Goal: Information Seeking & Learning: Learn about a topic

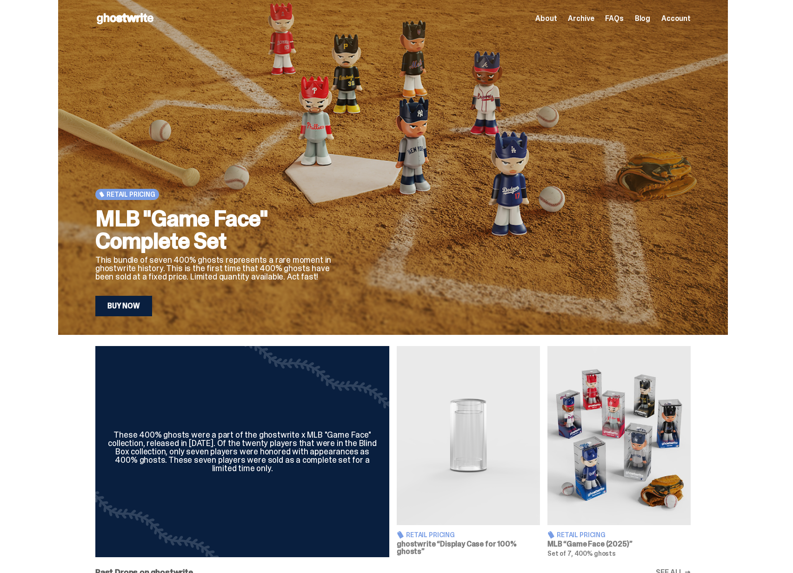
drag, startPoint x: 243, startPoint y: 226, endPoint x: 285, endPoint y: 230, distance: 42.5
click at [285, 230] on h2 "MLB "Game Face" Complete Set" at bounding box center [216, 229] width 242 height 45
click at [259, 256] on p "This bundle of seven 400% ghosts represents a rare moment in ghostwrite history…" at bounding box center [216, 268] width 242 height 25
click at [633, 435] on img at bounding box center [618, 435] width 143 height 179
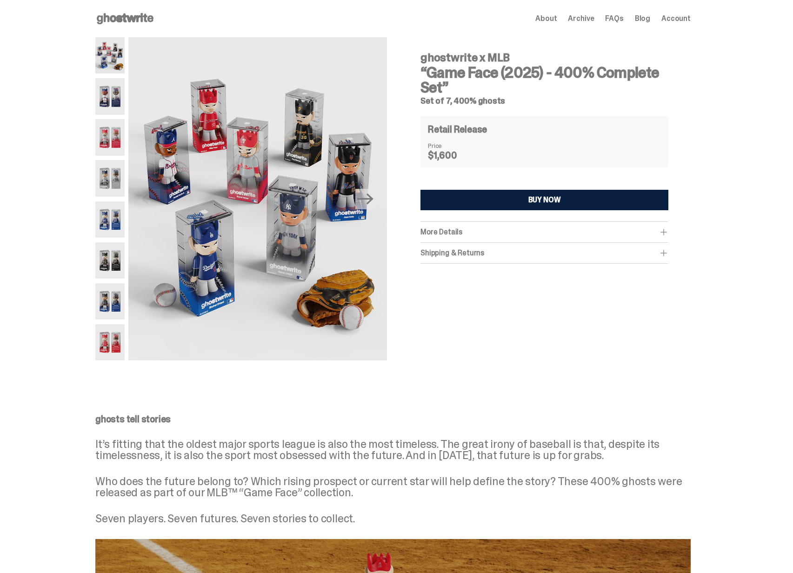
click at [462, 233] on span "More Details" at bounding box center [441, 232] width 42 height 10
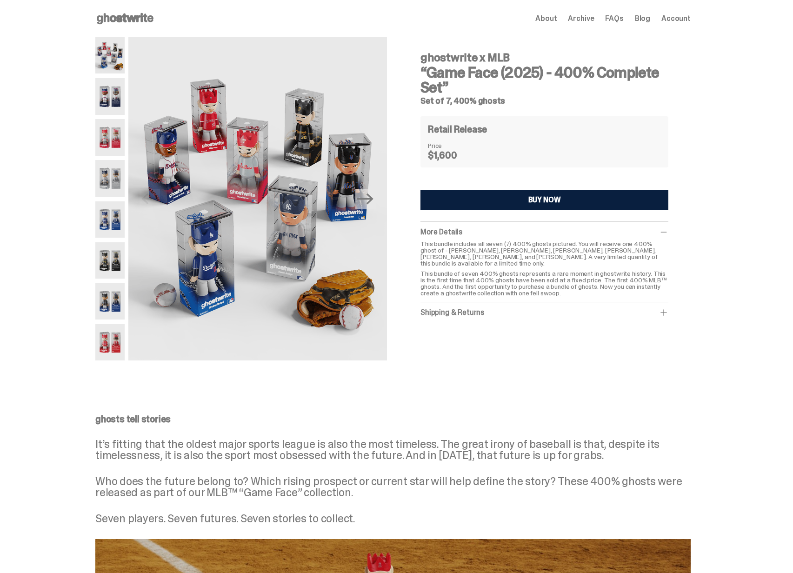
click at [462, 308] on div "Shipping & Returns" at bounding box center [544, 312] width 248 height 9
drag, startPoint x: 607, startPoint y: 244, endPoint x: 667, endPoint y: 247, distance: 59.6
click at [667, 247] on p "This bundle includes all seven (7) 400% ghosts pictured. You will receive one 4…" at bounding box center [544, 253] width 248 height 26
click at [367, 204] on icon "Next" at bounding box center [365, 199] width 16 height 16
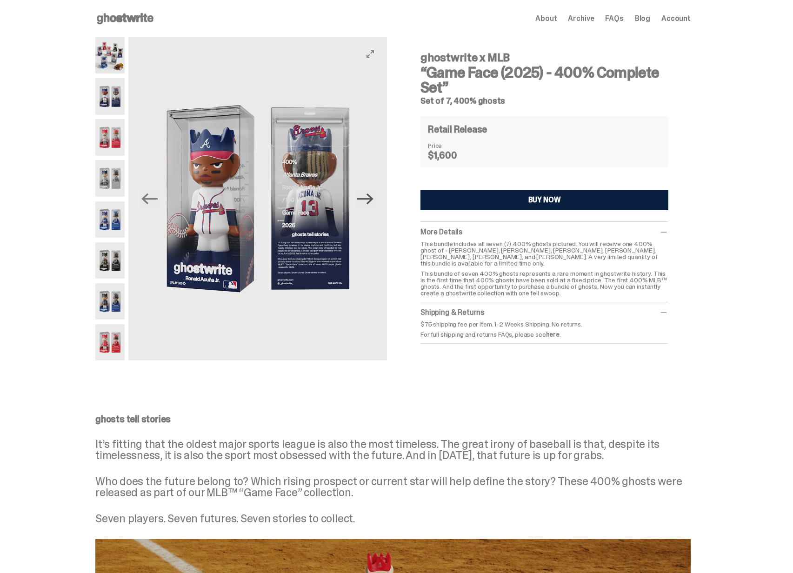
click at [371, 201] on icon "Next" at bounding box center [365, 199] width 16 height 16
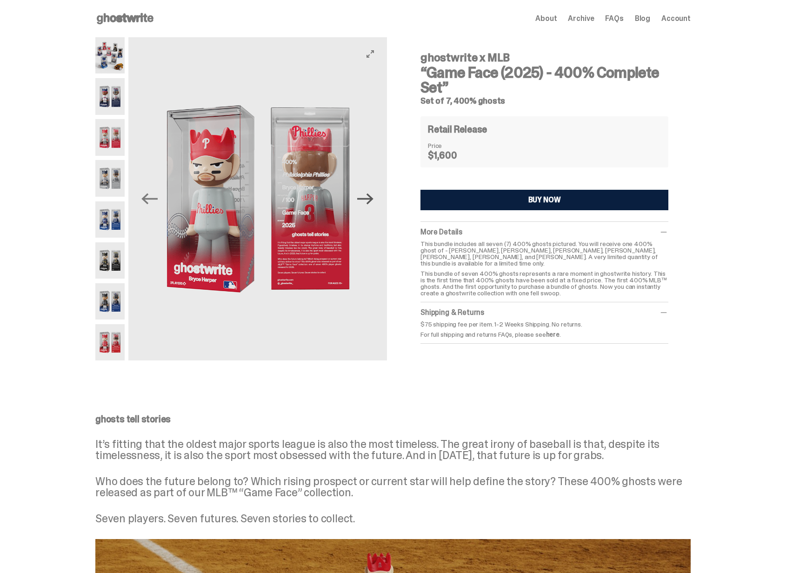
click at [371, 201] on icon "Next" at bounding box center [365, 199] width 16 height 16
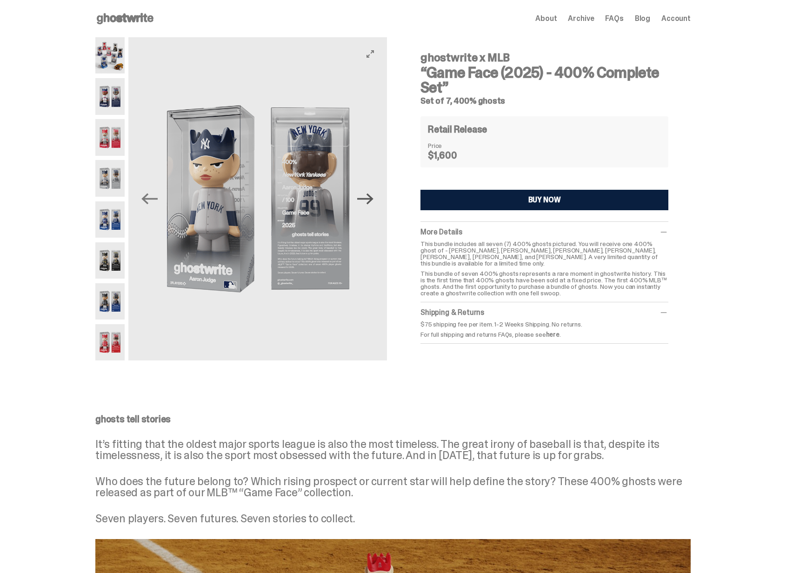
click at [371, 201] on icon "Next" at bounding box center [365, 199] width 16 height 16
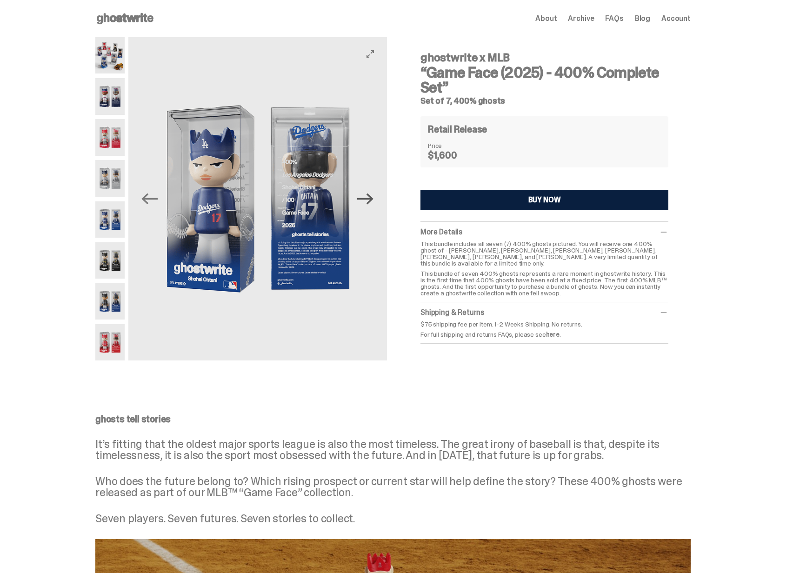
click at [371, 201] on icon "Next" at bounding box center [365, 199] width 16 height 16
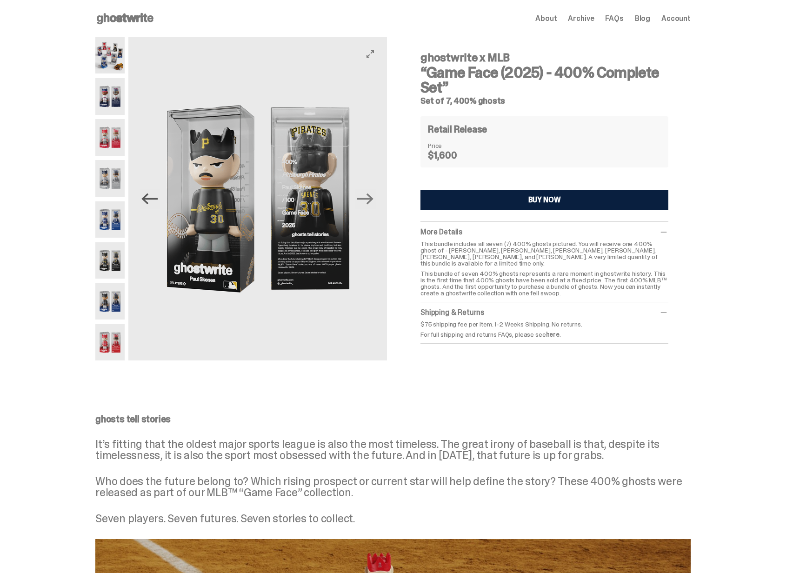
click at [156, 196] on icon "Previous" at bounding box center [149, 199] width 16 height 16
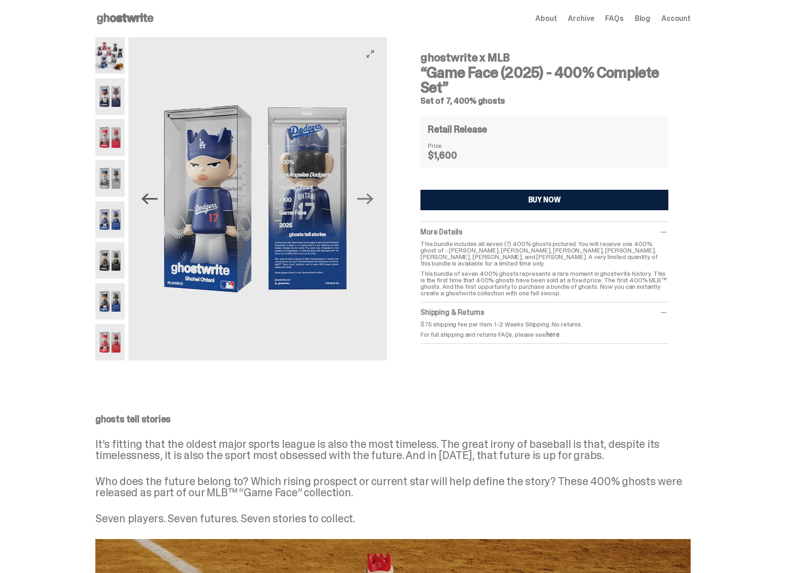
click at [155, 198] on icon "Previous" at bounding box center [149, 199] width 16 height 16
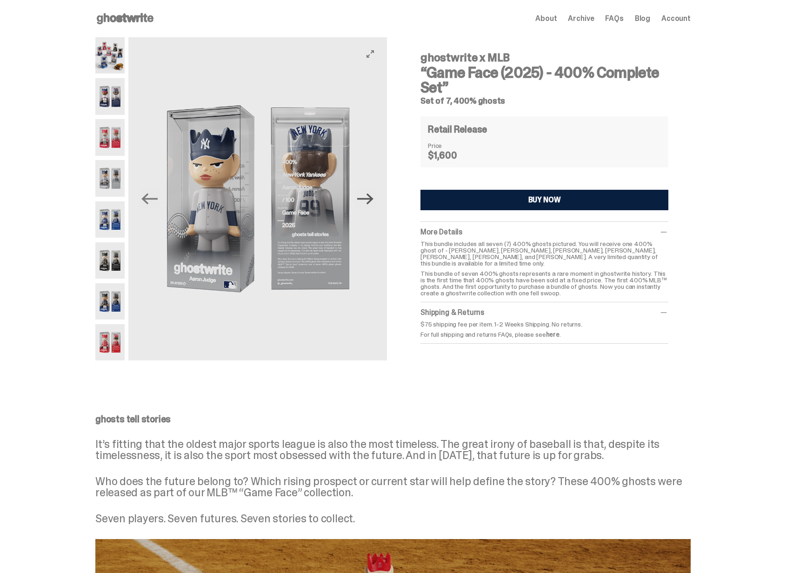
drag, startPoint x: 362, startPoint y: 198, endPoint x: 369, endPoint y: 200, distance: 6.8
click at [362, 199] on icon "Next" at bounding box center [365, 198] width 16 height 11
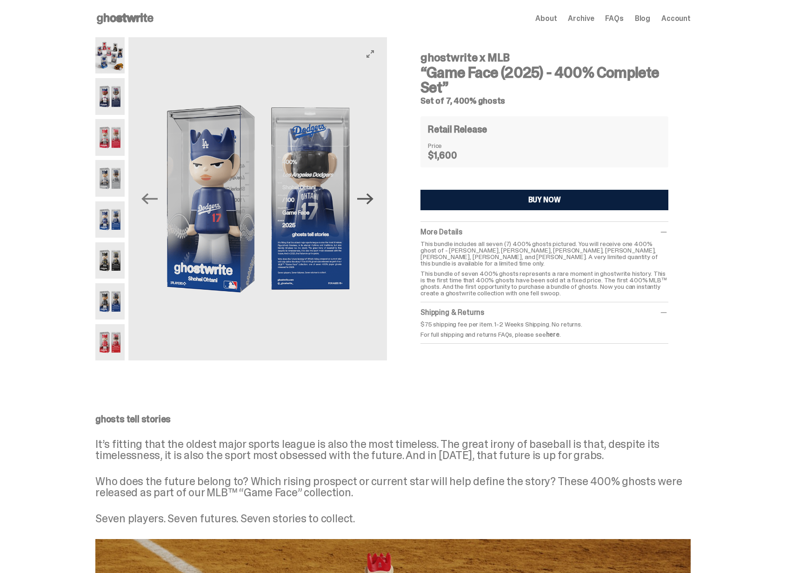
click at [373, 202] on icon "Next" at bounding box center [365, 199] width 16 height 16
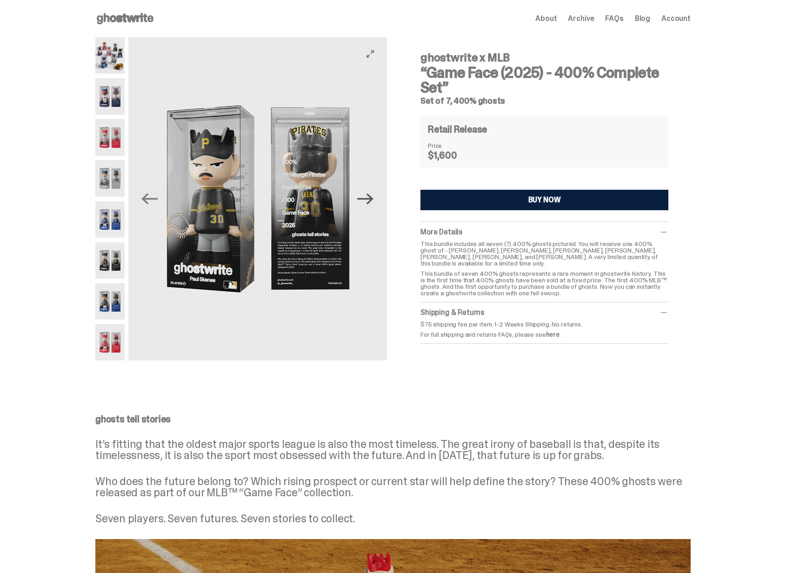
click at [373, 202] on icon "Next" at bounding box center [365, 199] width 16 height 16
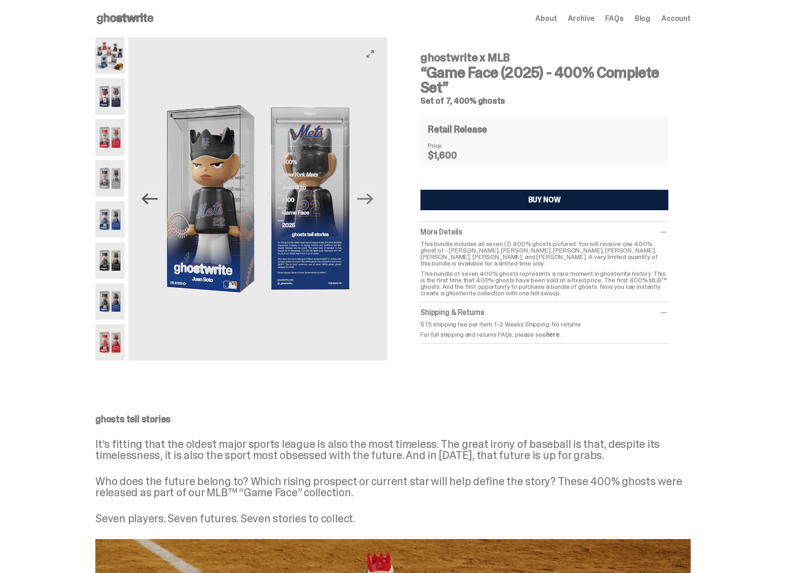
click at [154, 201] on icon "Previous" at bounding box center [149, 199] width 16 height 16
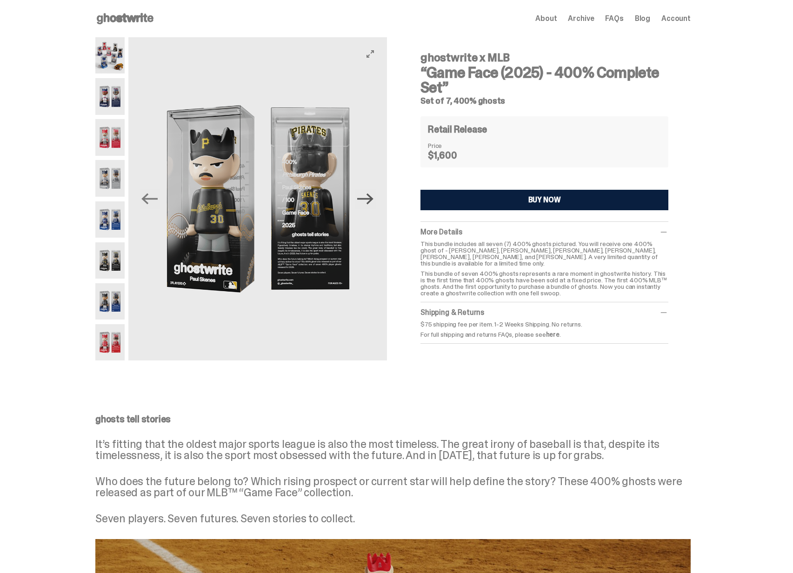
click at [370, 202] on icon "Next" at bounding box center [365, 199] width 16 height 16
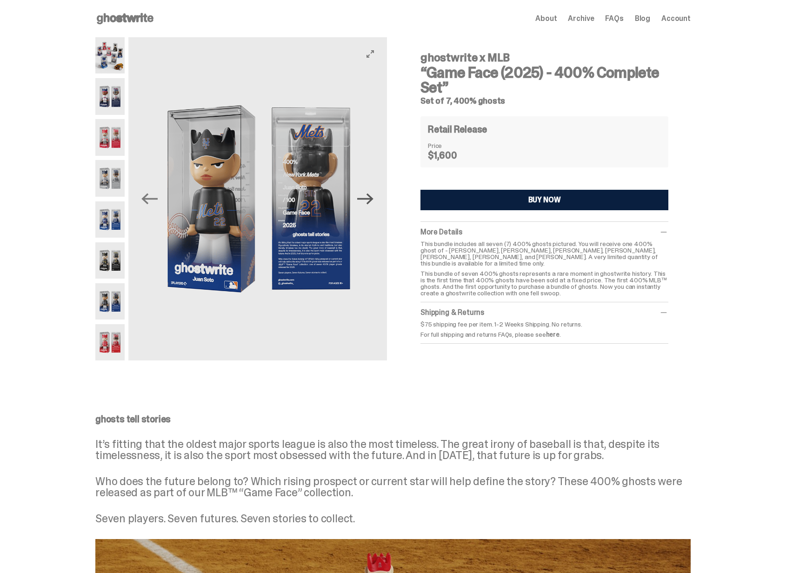
click at [373, 201] on icon "Next" at bounding box center [365, 199] width 16 height 16
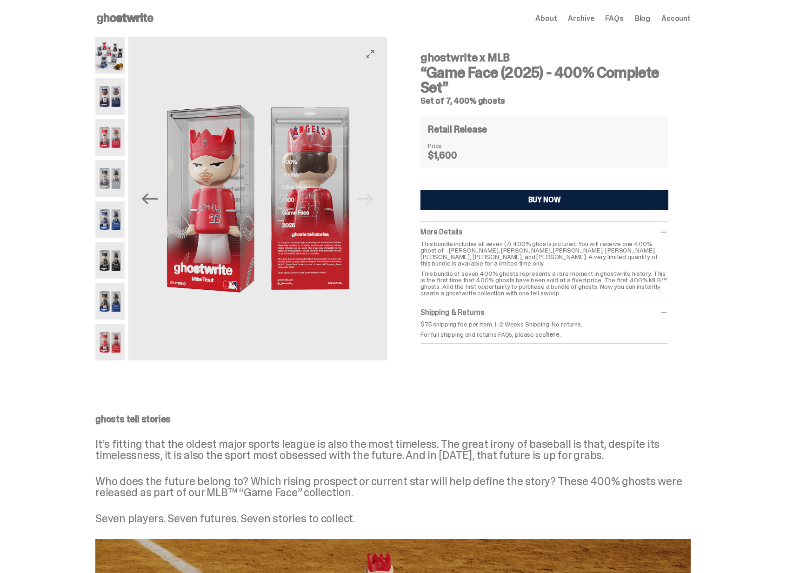
click at [376, 201] on img at bounding box center [257, 198] width 258 height 323
click at [116, 66] on img at bounding box center [109, 55] width 29 height 36
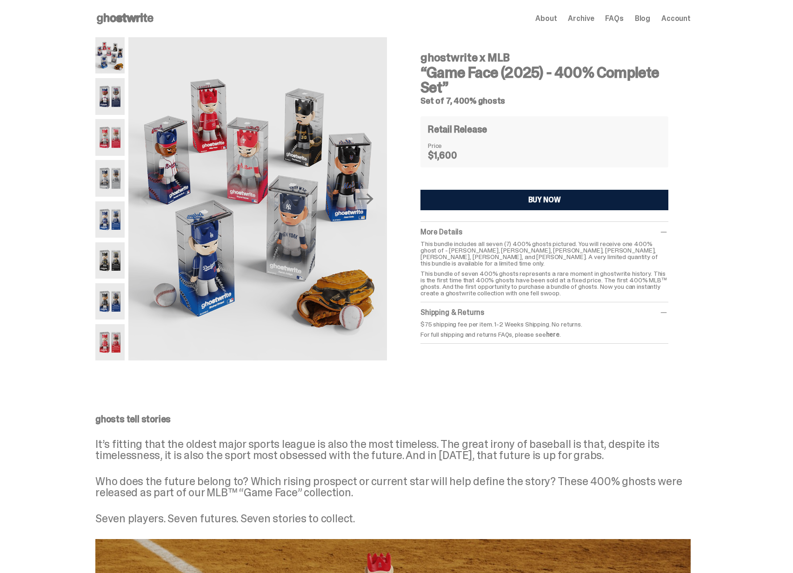
click at [123, 96] on img at bounding box center [109, 96] width 29 height 36
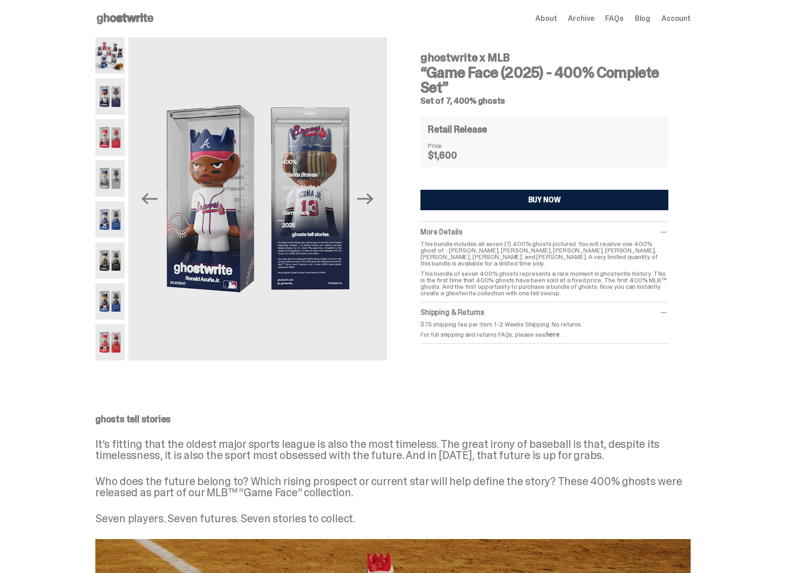
click at [117, 135] on img at bounding box center [109, 137] width 29 height 36
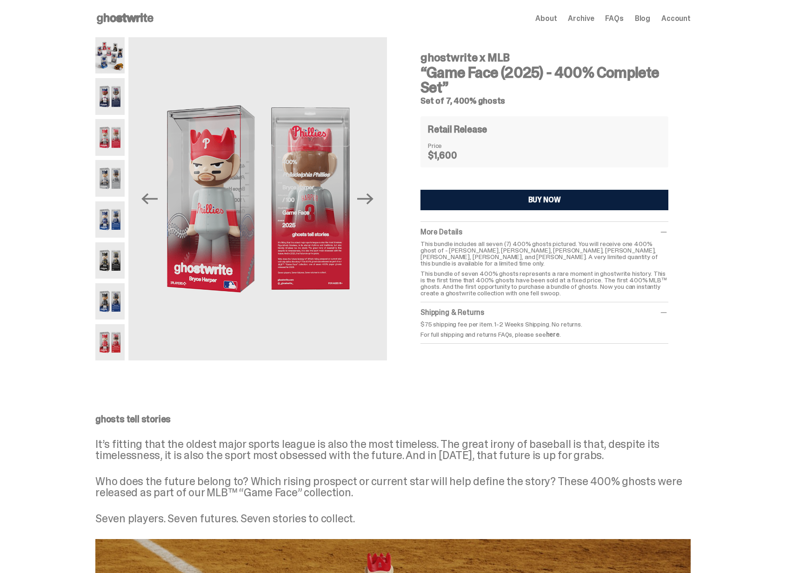
click at [117, 157] on div at bounding box center [109, 198] width 29 height 323
click at [120, 179] on img at bounding box center [109, 178] width 29 height 36
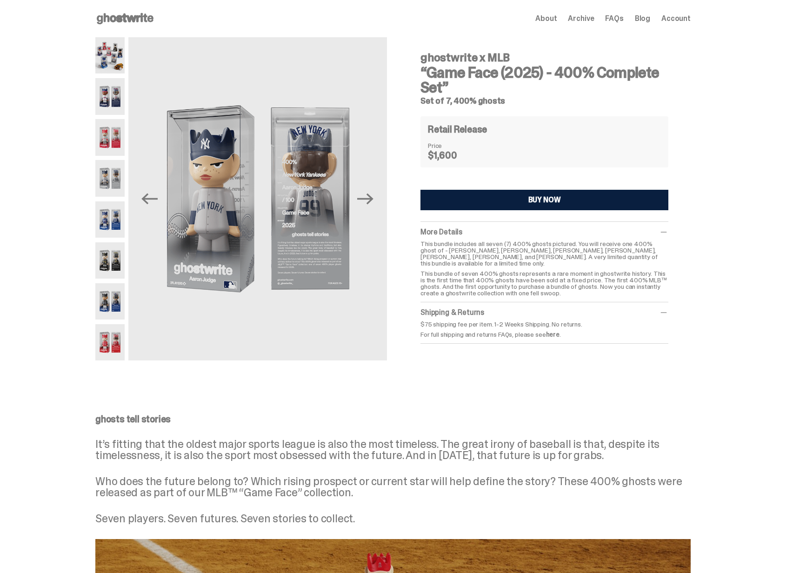
click at [121, 212] on img at bounding box center [109, 219] width 29 height 36
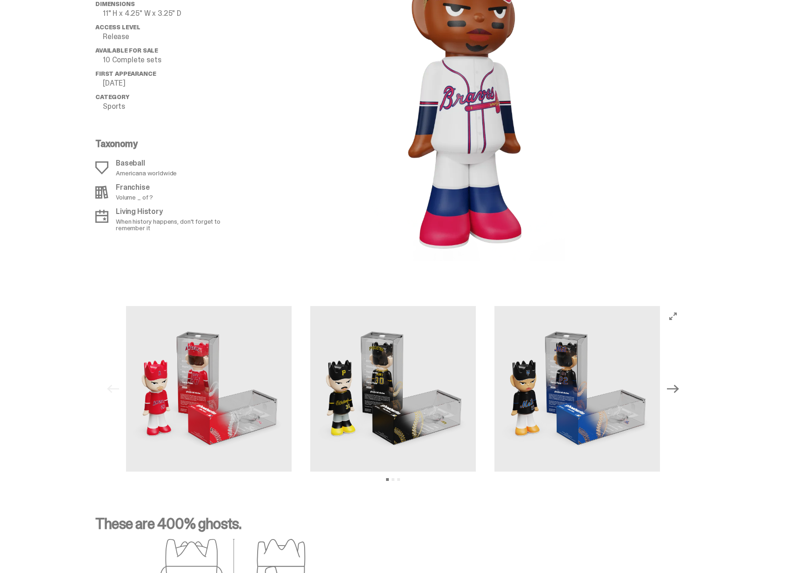
scroll to position [1222, 0]
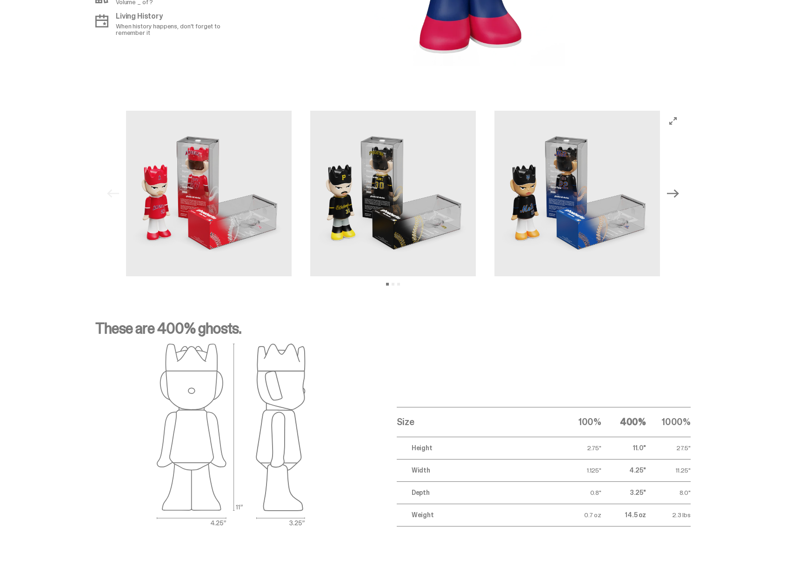
click at [338, 206] on img at bounding box center [393, 194] width 166 height 166
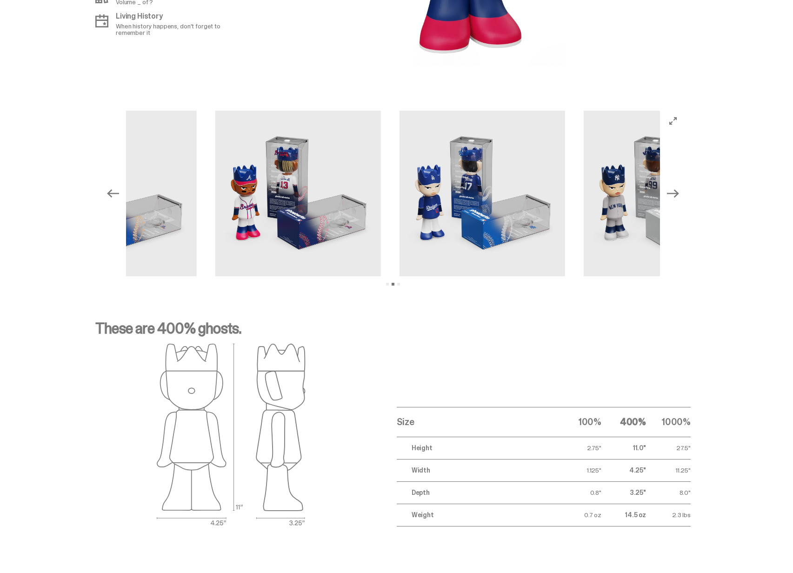
click at [399, 206] on img at bounding box center [482, 194] width 166 height 166
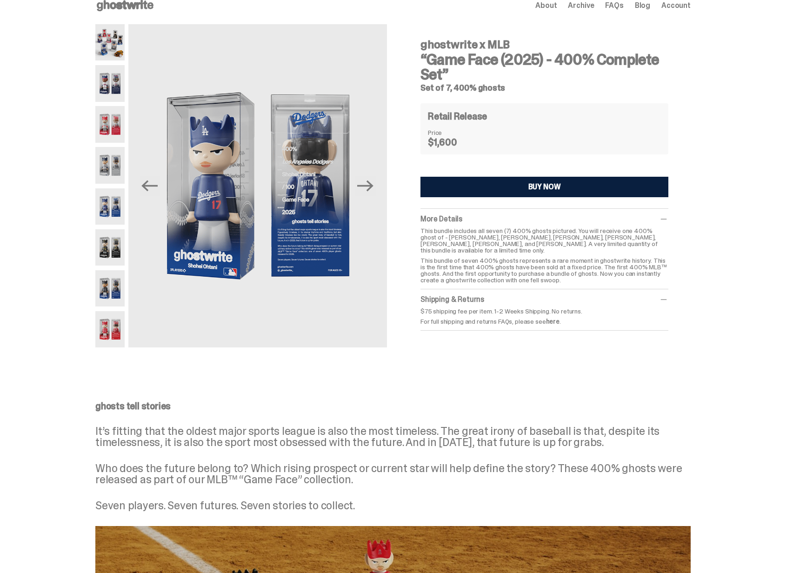
scroll to position [0, 0]
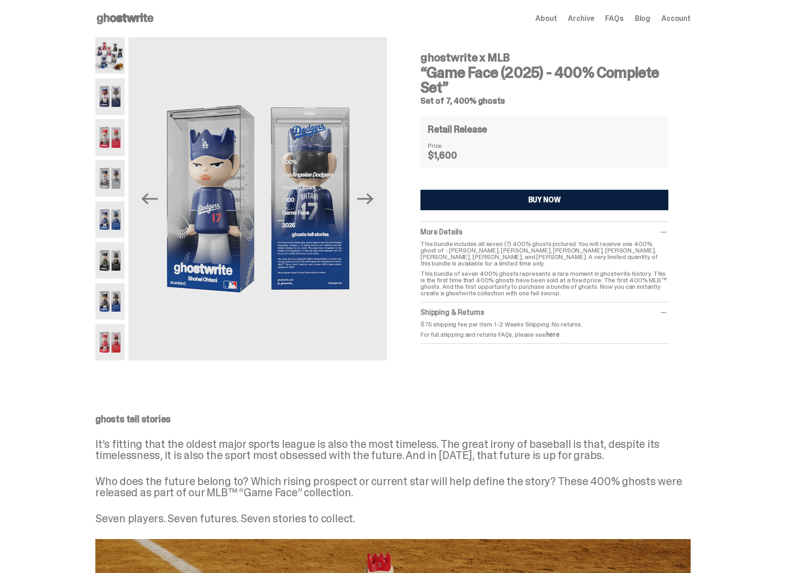
drag, startPoint x: 485, startPoint y: 61, endPoint x: 580, endPoint y: 65, distance: 95.4
click at [580, 65] on div "ghostwrite x MLB “Game Face (2025) - 400% Complete Set” Set of 7, 400% ghosts" at bounding box center [544, 75] width 248 height 60
click at [580, 65] on h3 "“Game Face (2025) - 400% Complete Set”" at bounding box center [544, 80] width 248 height 30
click at [512, 72] on h3 "“Game Face (2025) - 400% Complete Set”" at bounding box center [544, 80] width 248 height 30
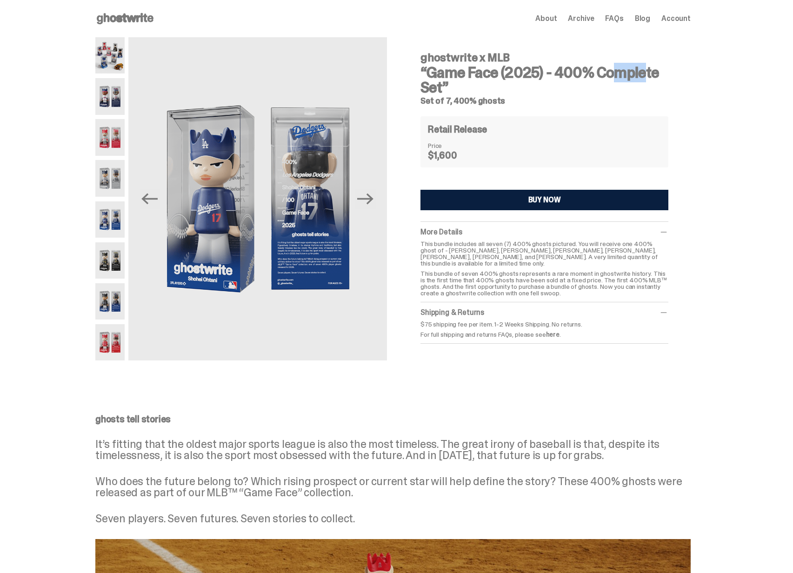
drag, startPoint x: 678, startPoint y: 77, endPoint x: 500, endPoint y: 67, distance: 178.3
click at [502, 67] on div "ghostwrite x MLB “Game Face (2025) - 400% Complete Set” Set of 7, 400% ghosts R…" at bounding box center [544, 194] width 292 height 314
click at [500, 67] on h3 "“Game Face (2025) - 400% Complete Set”" at bounding box center [544, 80] width 248 height 30
drag, startPoint x: 491, startPoint y: 85, endPoint x: 421, endPoint y: 66, distance: 73.2
click at [421, 66] on div "ghostwrite x MLB “Game Face (2025) - 400% Complete Set” Set of 7, 400% ghosts R…" at bounding box center [544, 194] width 292 height 314
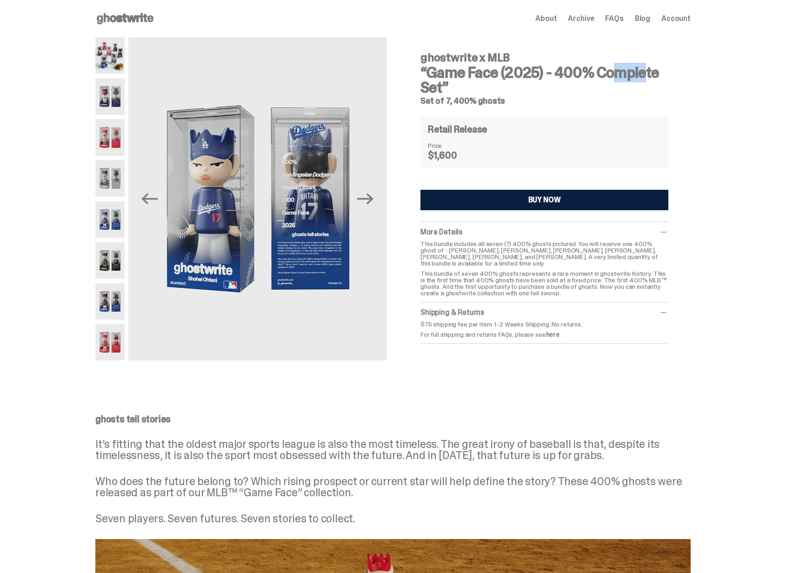
click at [421, 66] on div "ghostwrite x MLB “Game Face (2025) - 400% Complete Set” Set of 7, 400% ghosts R…" at bounding box center [544, 194] width 292 height 314
click at [143, 19] on icon at bounding box center [125, 18] width 60 height 15
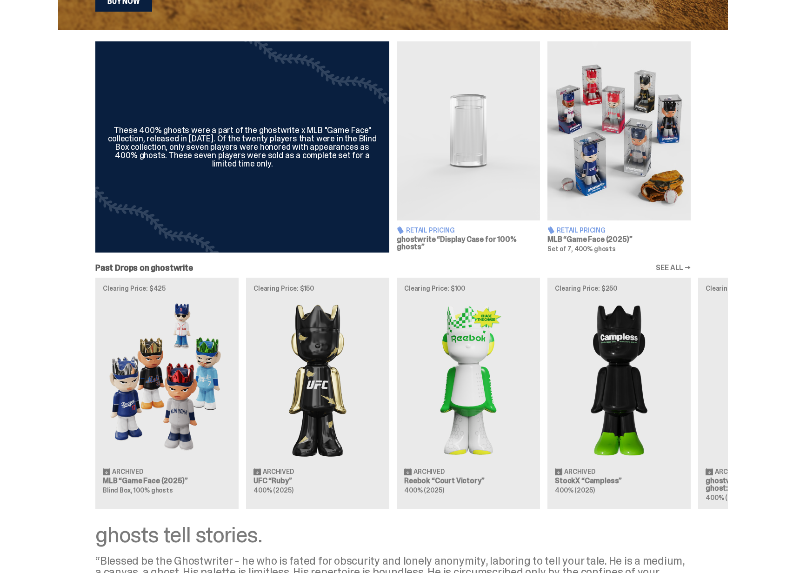
click at [661, 398] on div "Clearing Price: $425 Archived MLB “Game Face (2025)” Blind Box, 100% ghosts Cle…" at bounding box center [392, 393] width 669 height 231
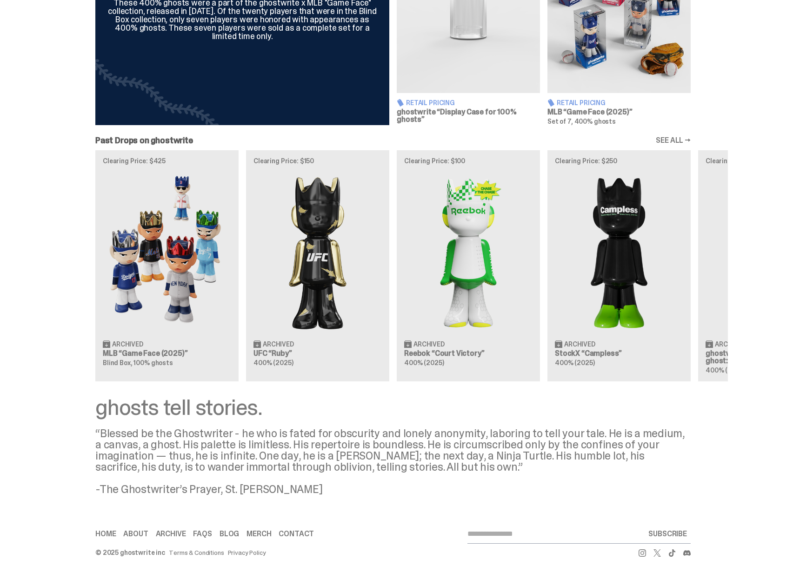
scroll to position [434, 0]
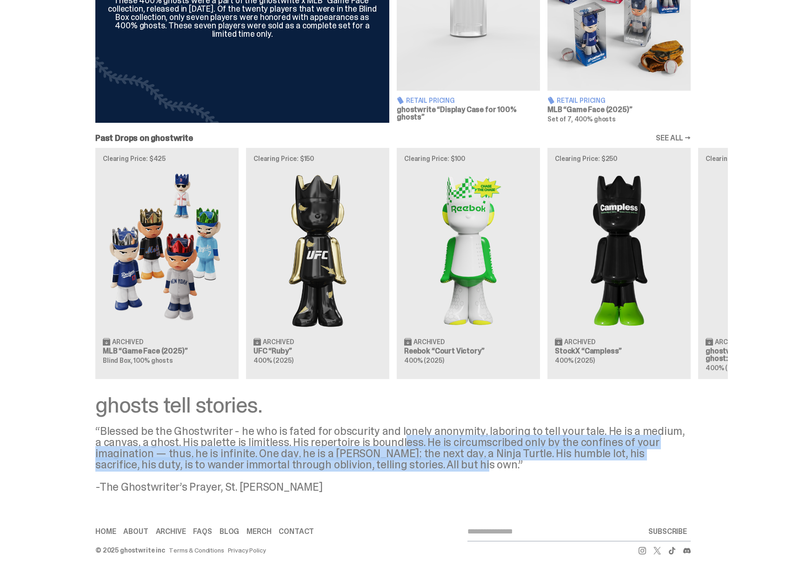
drag, startPoint x: 441, startPoint y: 462, endPoint x: 450, endPoint y: 471, distance: 12.8
click at [450, 470] on div "“Blessed be the Ghostwriter - he who is fated for obscurity and lonely anonymit…" at bounding box center [392, 458] width 595 height 67
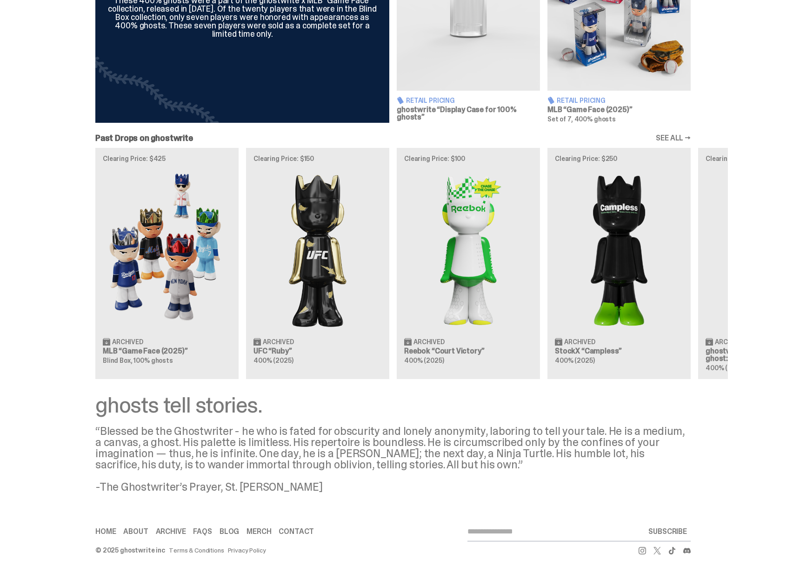
click at [450, 471] on div "“Blessed be the Ghostwriter - he who is fated for obscurity and lonely anonymit…" at bounding box center [392, 458] width 595 height 67
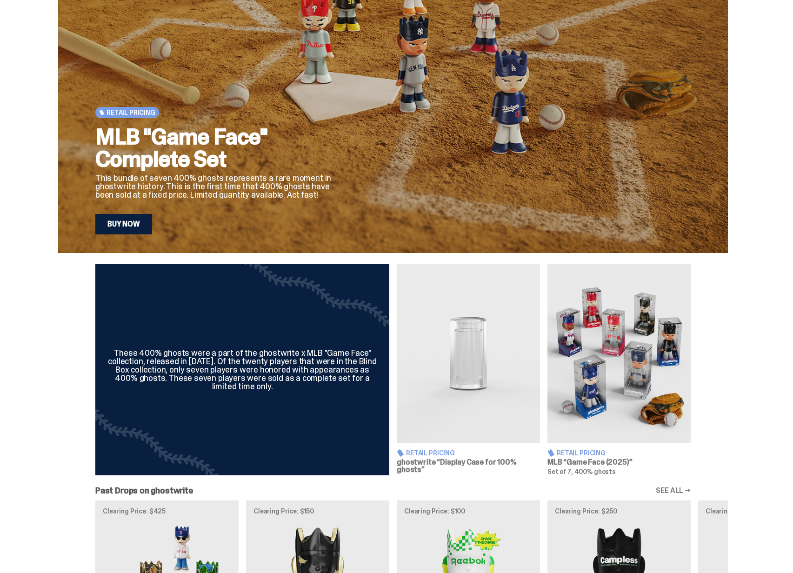
scroll to position [86, 0]
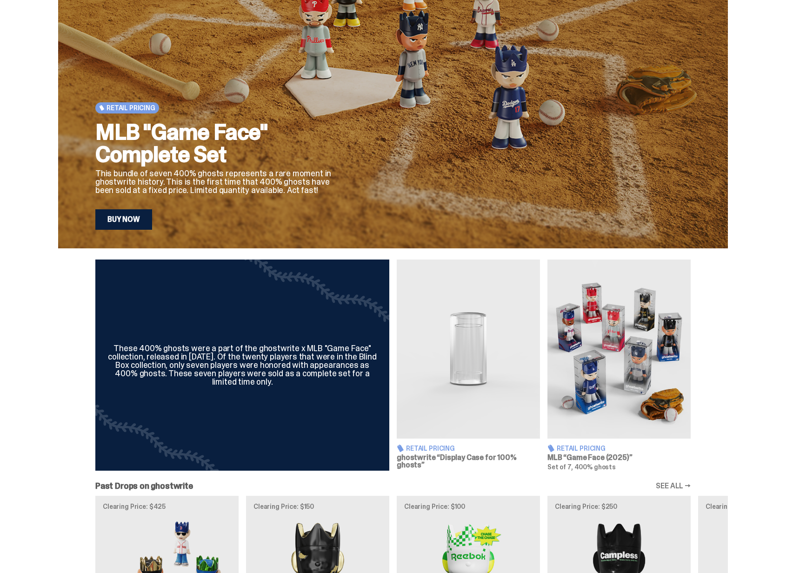
click at [447, 303] on img at bounding box center [468, 348] width 143 height 179
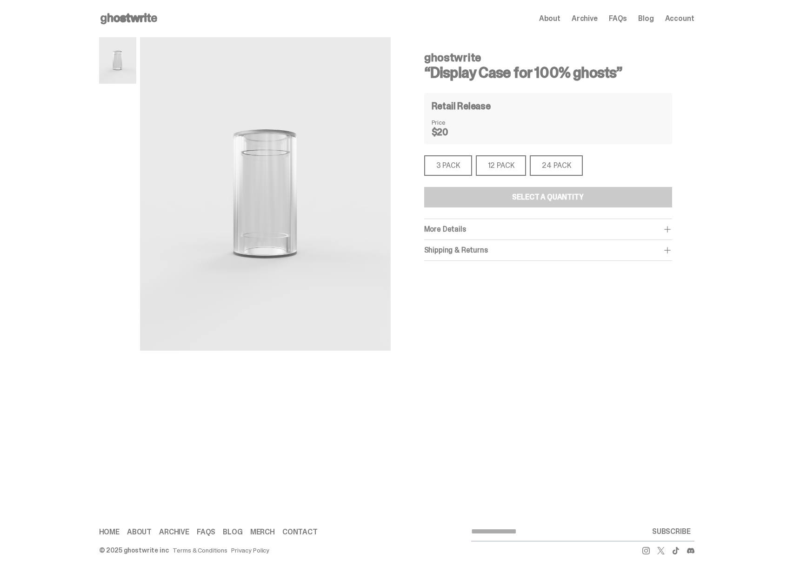
click at [490, 165] on div "12 PACK" at bounding box center [501, 165] width 51 height 20
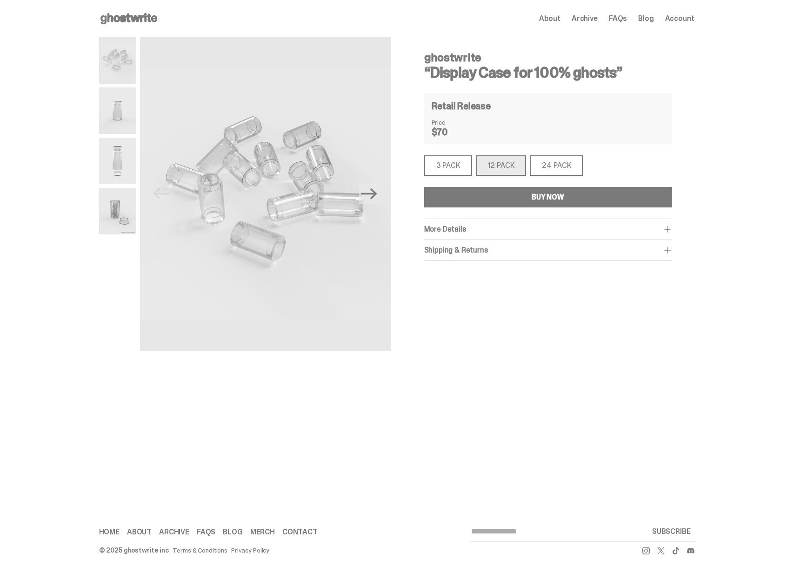
click at [455, 162] on div "3 PACK" at bounding box center [448, 165] width 48 height 20
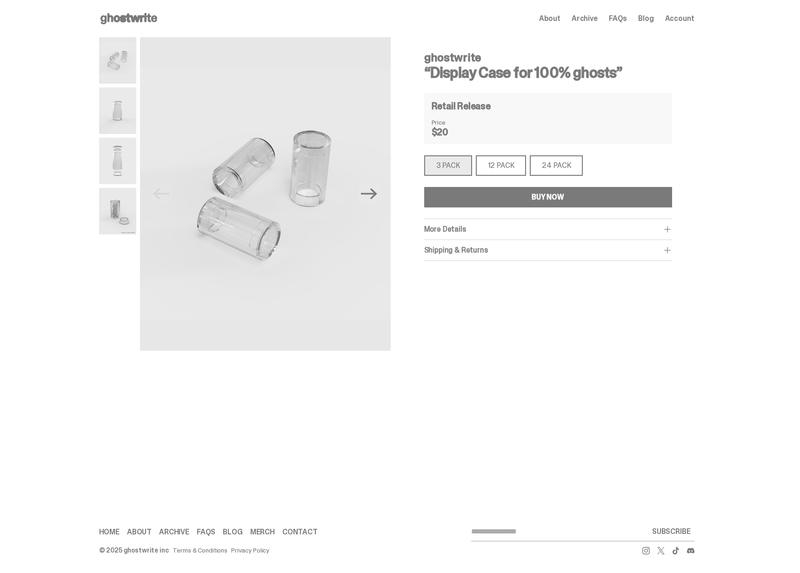
click at [509, 164] on div "12 PACK" at bounding box center [501, 165] width 51 height 20
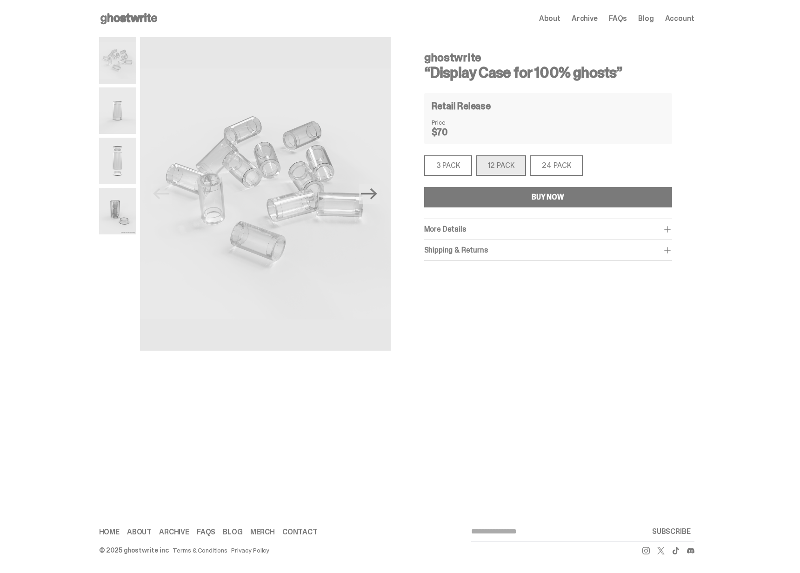
click at [554, 168] on div "24 PACK" at bounding box center [556, 165] width 53 height 20
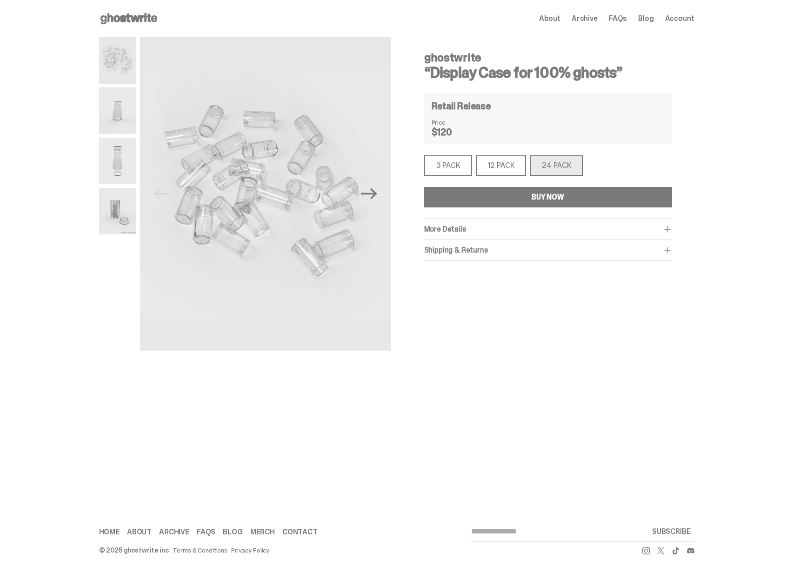
click at [521, 162] on div "12 PACK" at bounding box center [501, 165] width 51 height 20
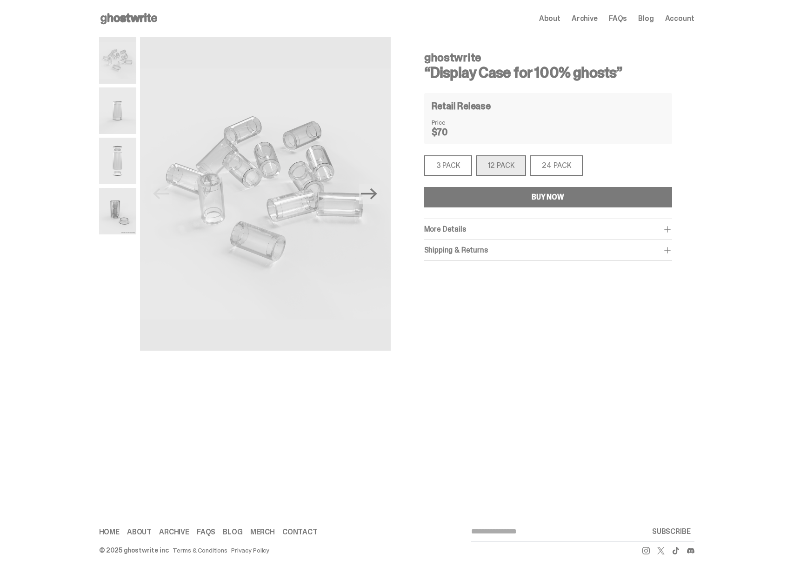
click at [453, 168] on div "3 PACK" at bounding box center [448, 165] width 48 height 20
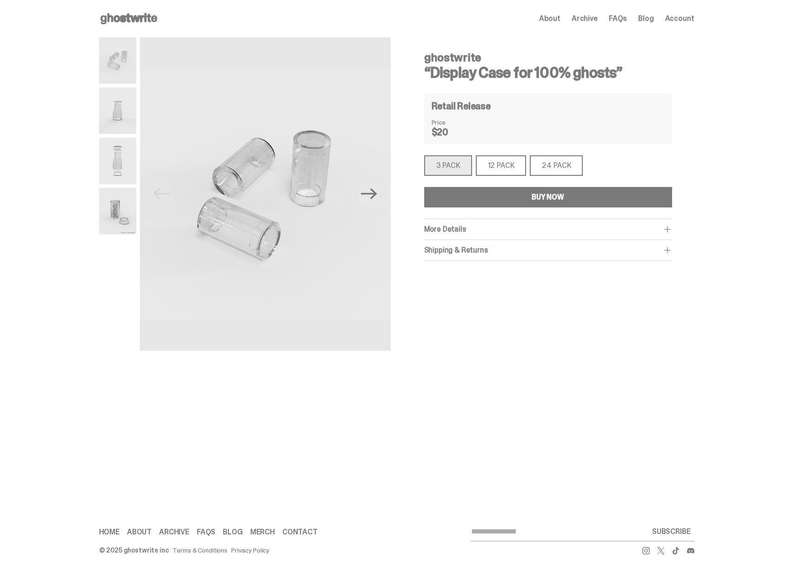
click at [550, 167] on div "24 PACK" at bounding box center [556, 165] width 53 height 20
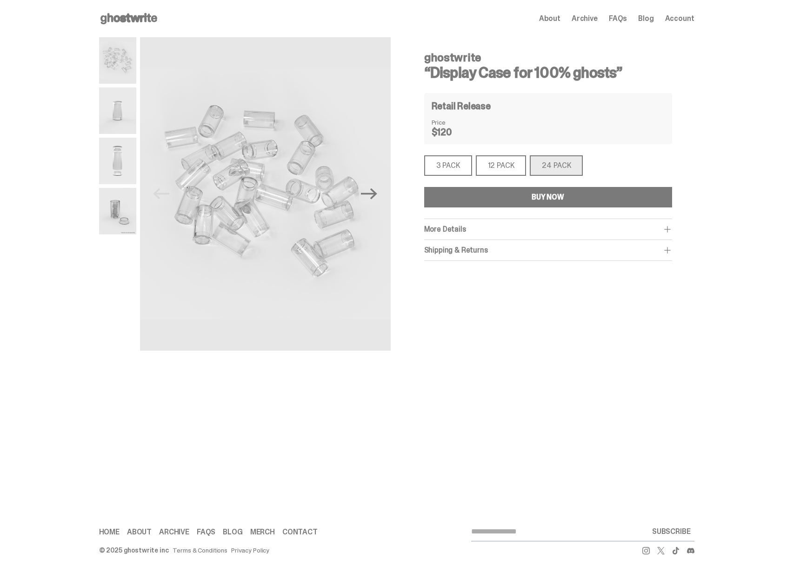
click at [499, 166] on div "12 PACK" at bounding box center [501, 165] width 51 height 20
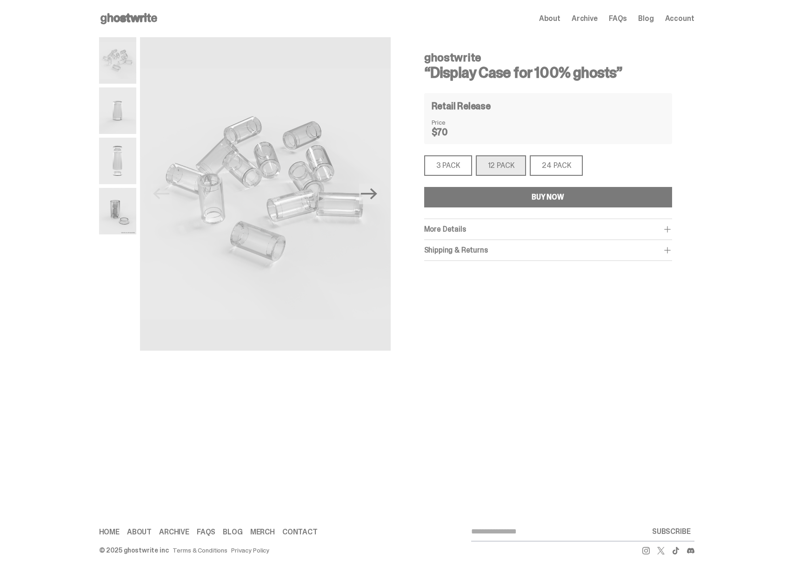
click at [444, 164] on div "3 PACK" at bounding box center [448, 165] width 48 height 20
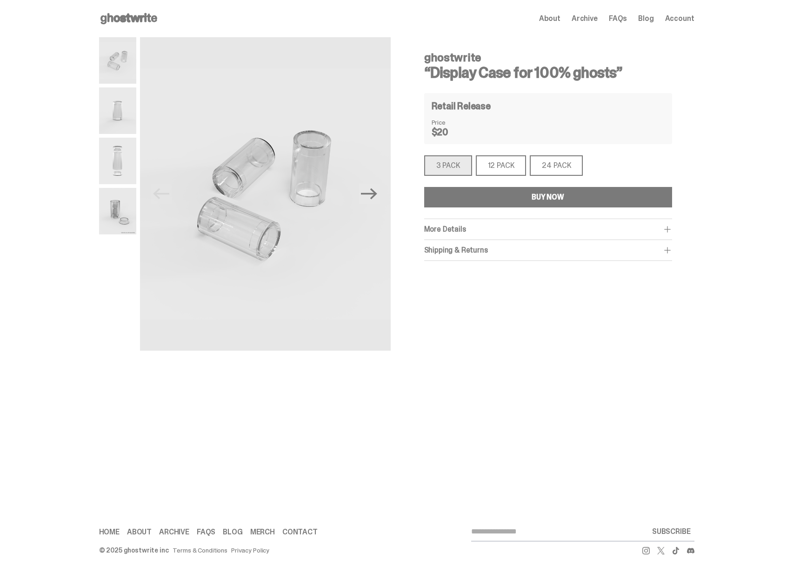
click at [137, 26] on div "Open main menu Home About Archive FAQs Blog Account About Archive FAQs Blog Acc…" at bounding box center [396, 18] width 595 height 37
click at [146, 19] on icon at bounding box center [129, 18] width 60 height 15
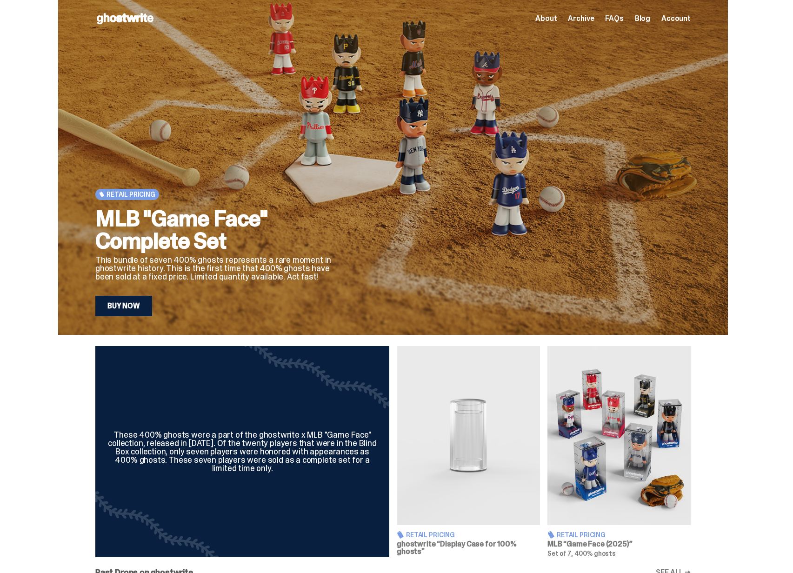
click at [119, 17] on use at bounding box center [125, 18] width 57 height 11
click at [594, 15] on span "Archive" at bounding box center [581, 18] width 26 height 7
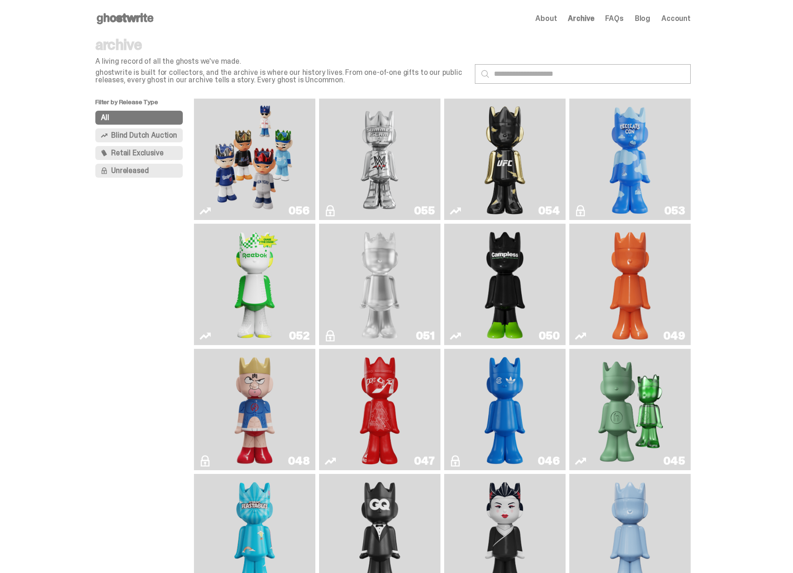
click at [260, 153] on img "Game Face (2025)" at bounding box center [254, 159] width 91 height 114
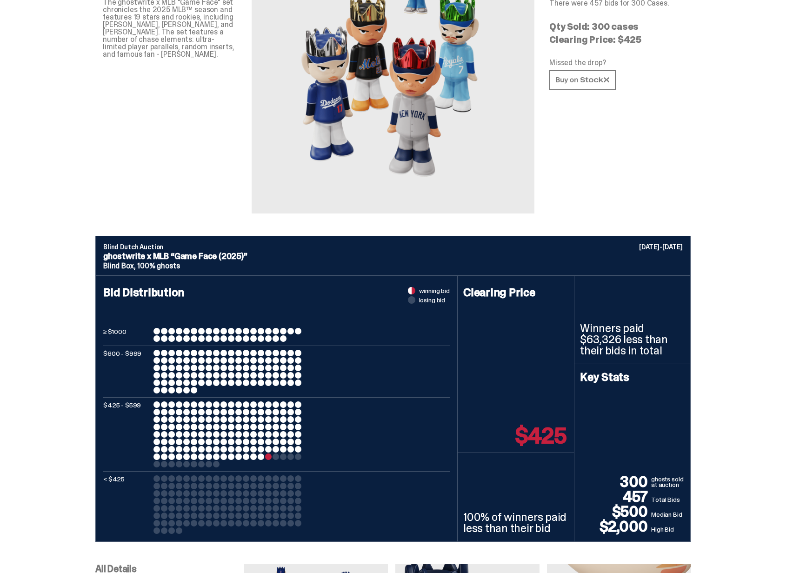
scroll to position [312, 0]
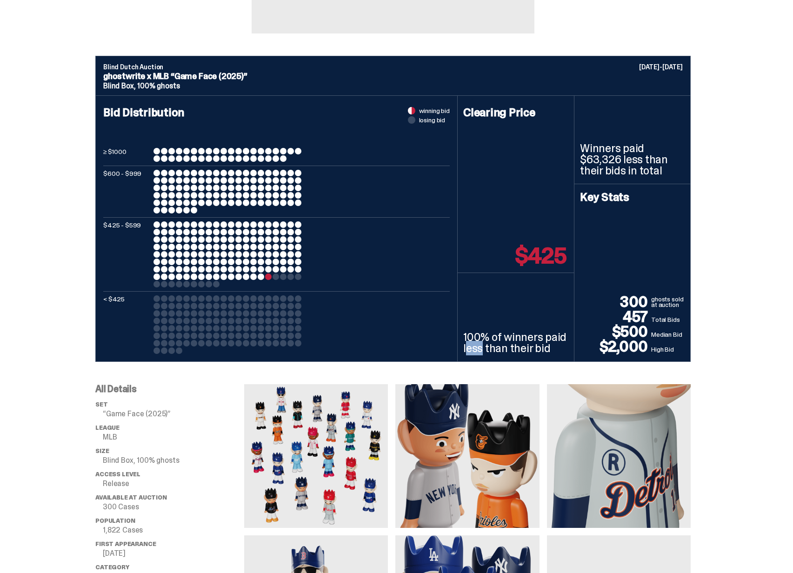
drag, startPoint x: 485, startPoint y: 341, endPoint x: 534, endPoint y: 338, distance: 48.9
click at [508, 338] on p "100% of winners paid less than their bid" at bounding box center [515, 342] width 105 height 22
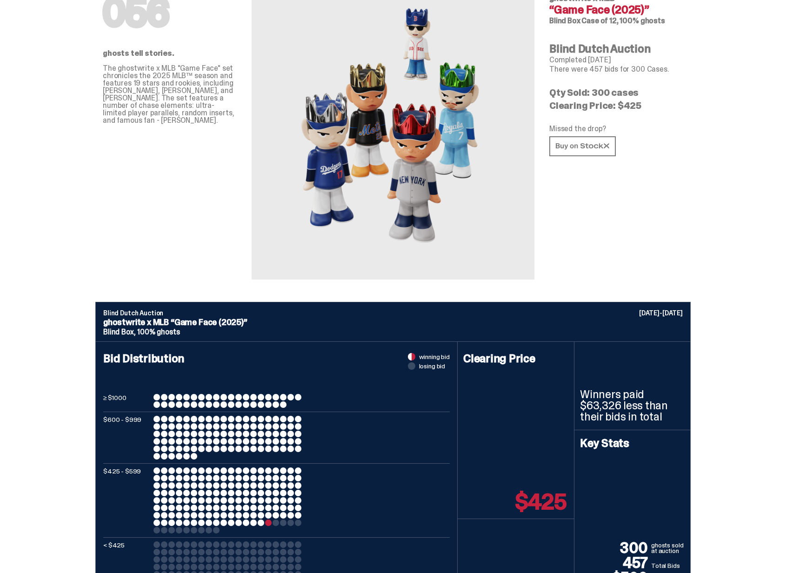
scroll to position [0, 0]
